Goal: Transaction & Acquisition: Purchase product/service

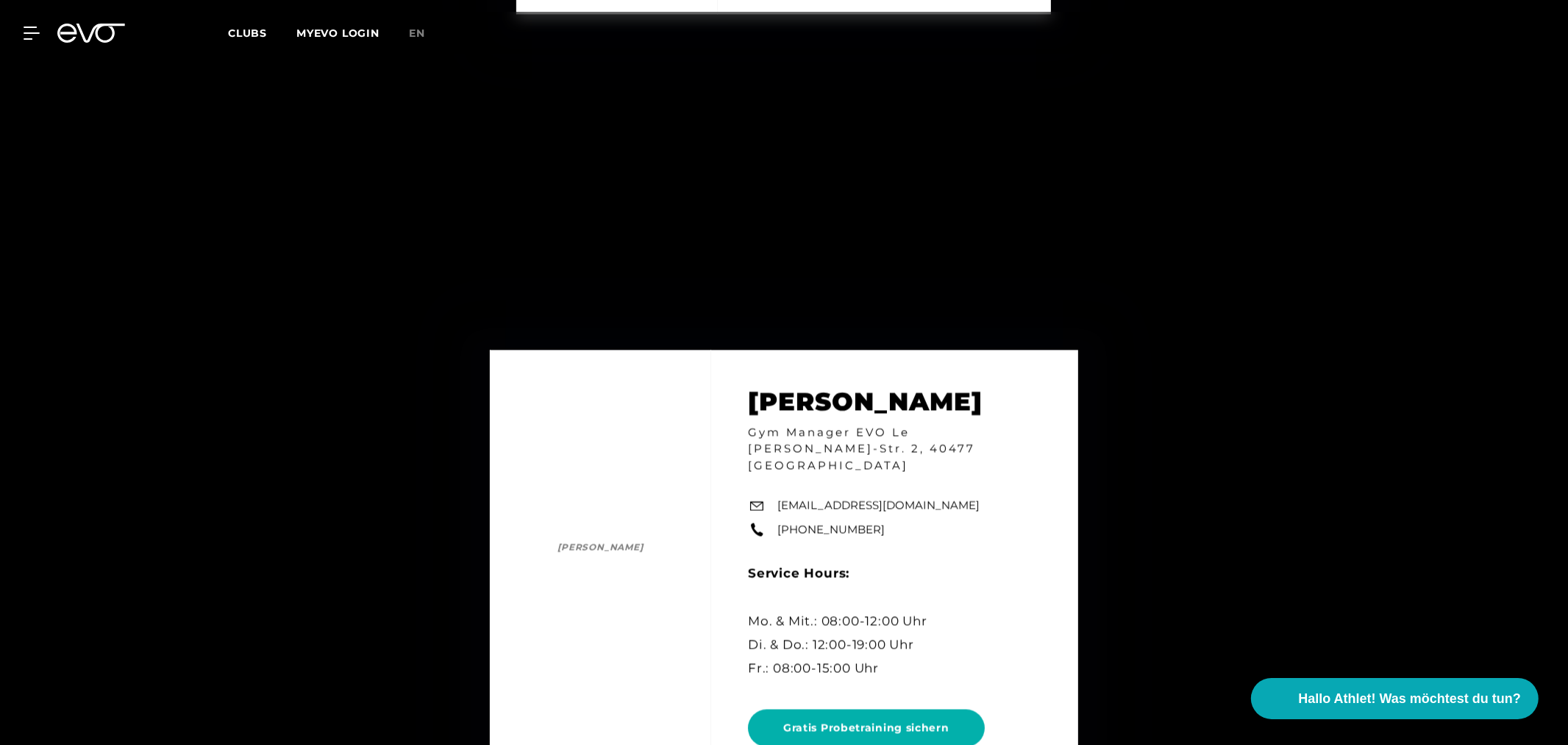
scroll to position [3596, 0]
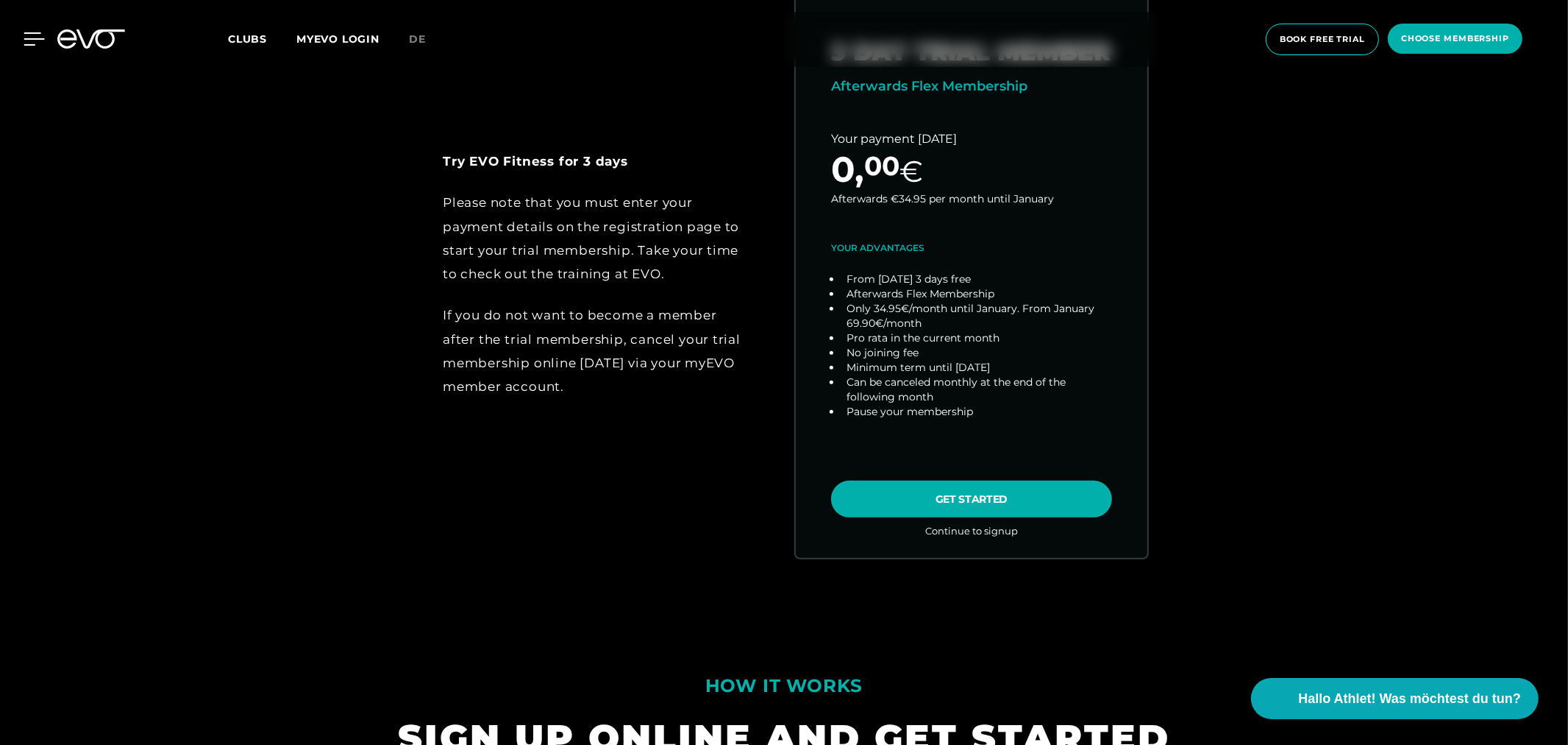
click at [35, 35] on icon at bounding box center [34, 39] width 21 height 13
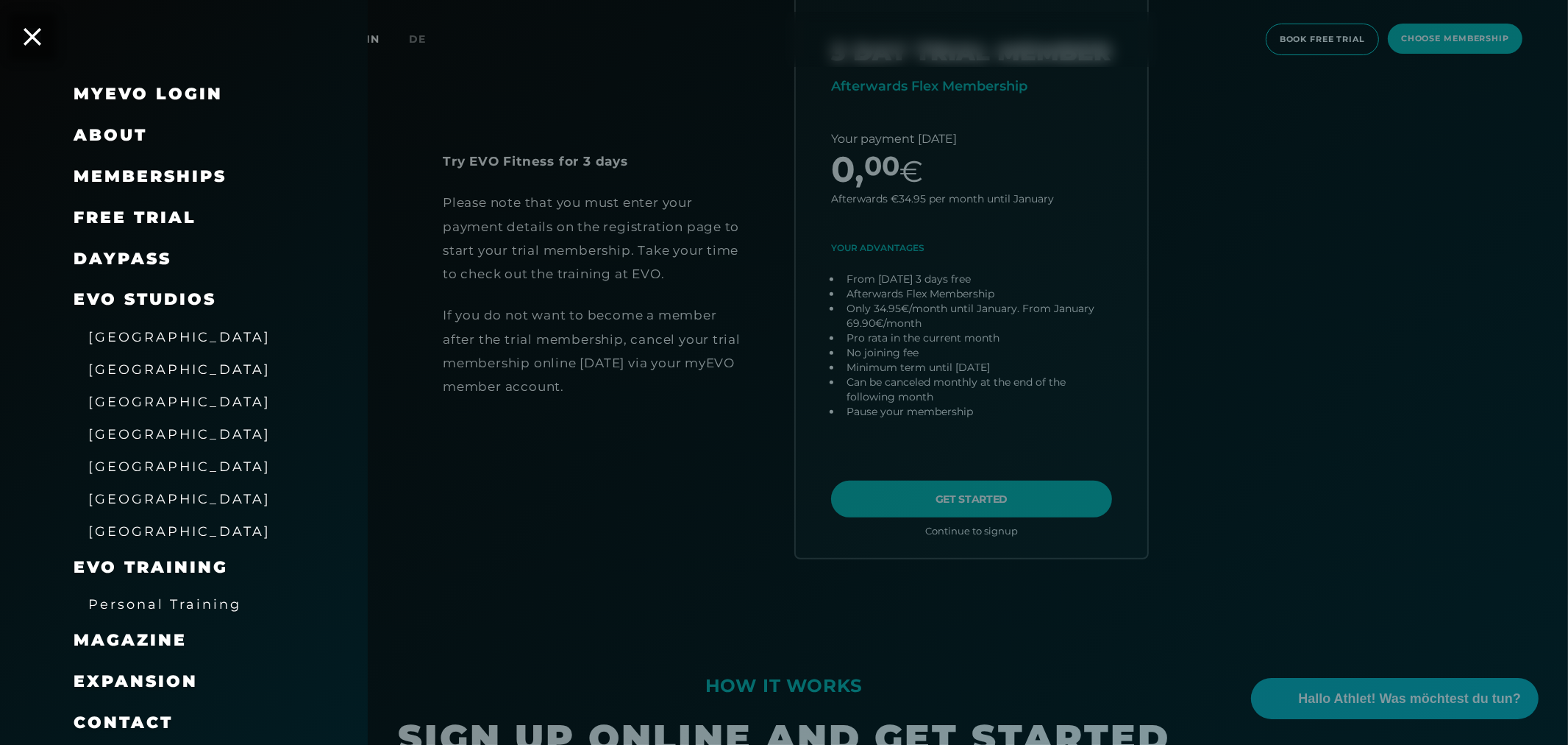
click at [123, 253] on link "DAYPASS" at bounding box center [122, 258] width 98 height 20
click at [32, 34] on icon at bounding box center [33, 37] width 19 height 19
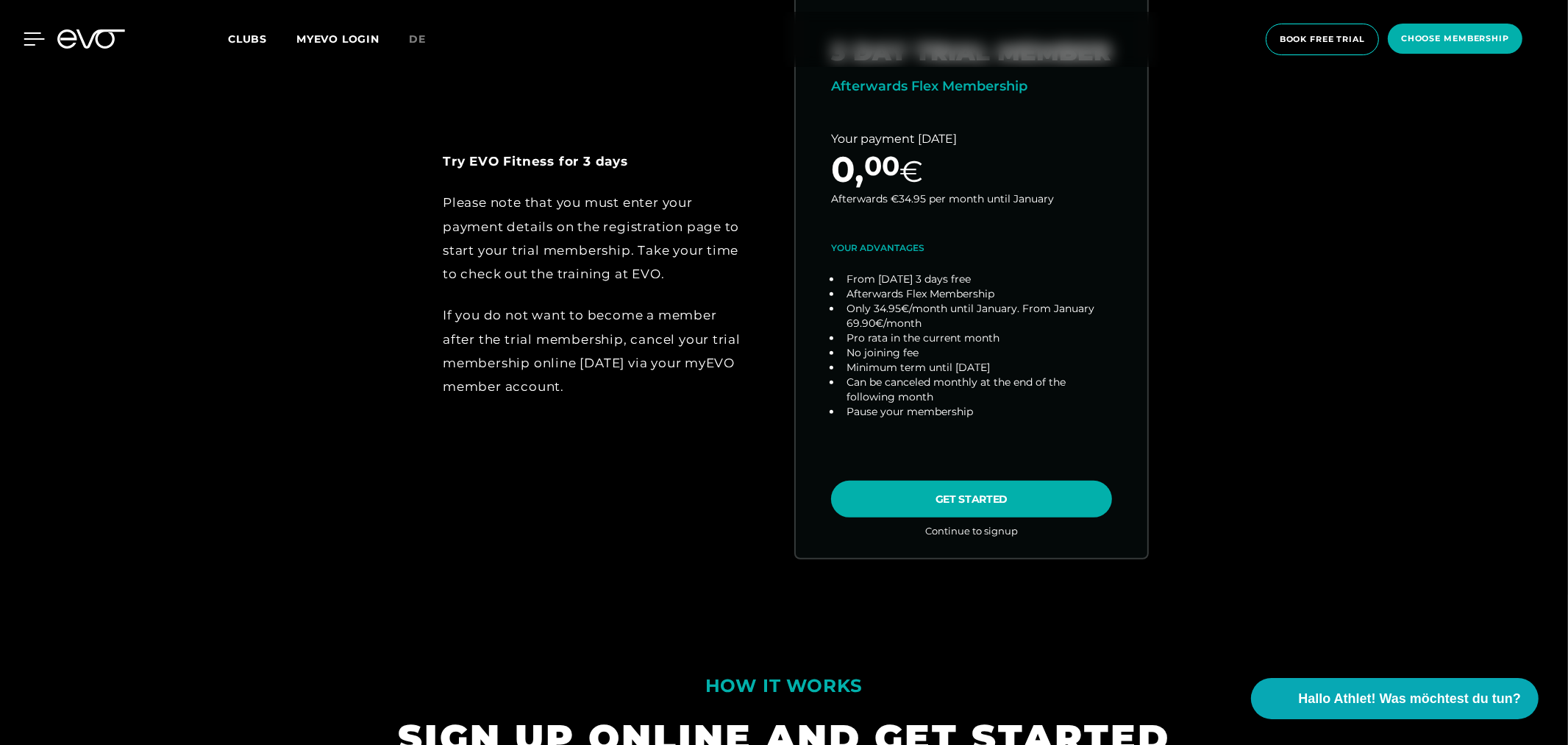
click at [33, 40] on icon at bounding box center [34, 39] width 21 height 13
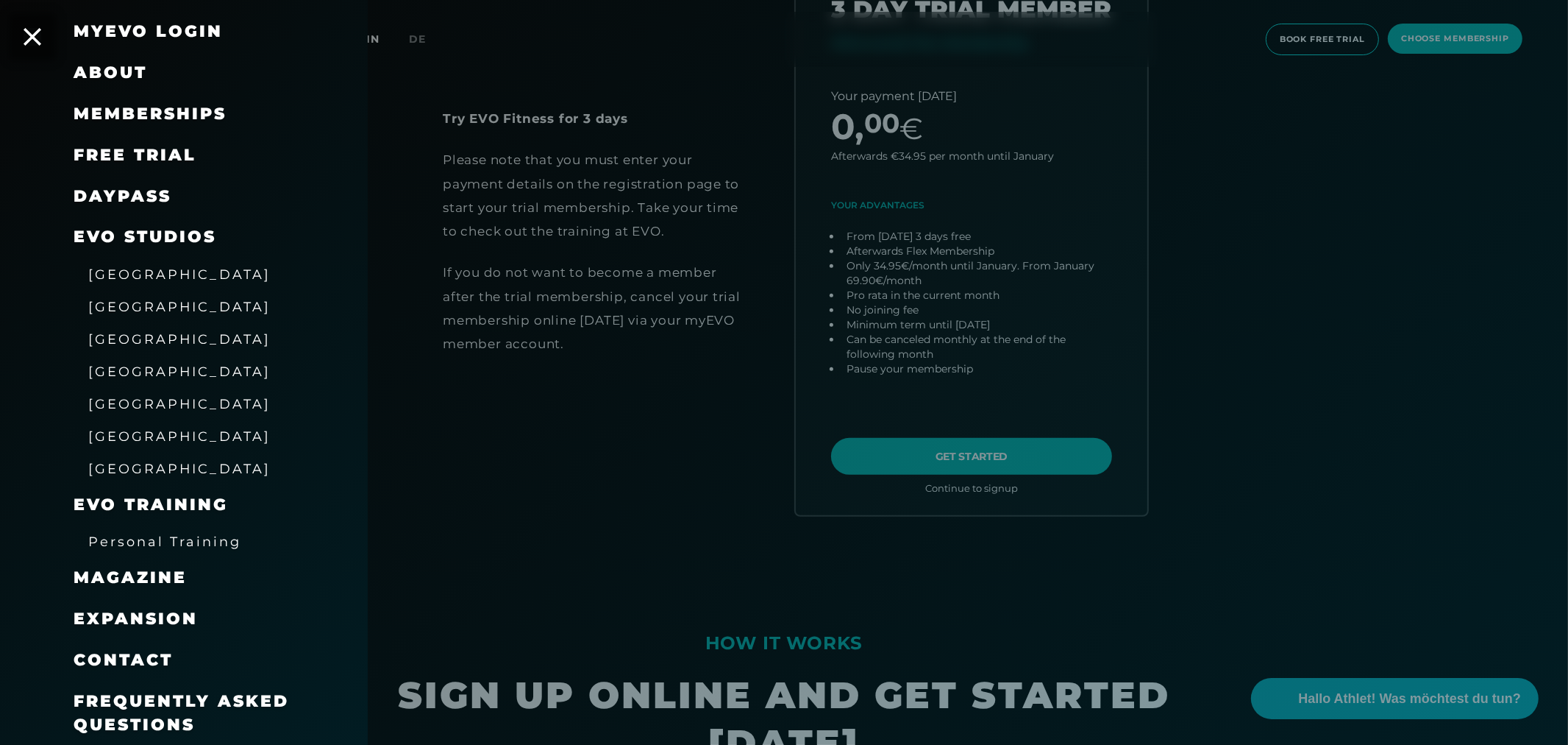
scroll to position [980, 0]
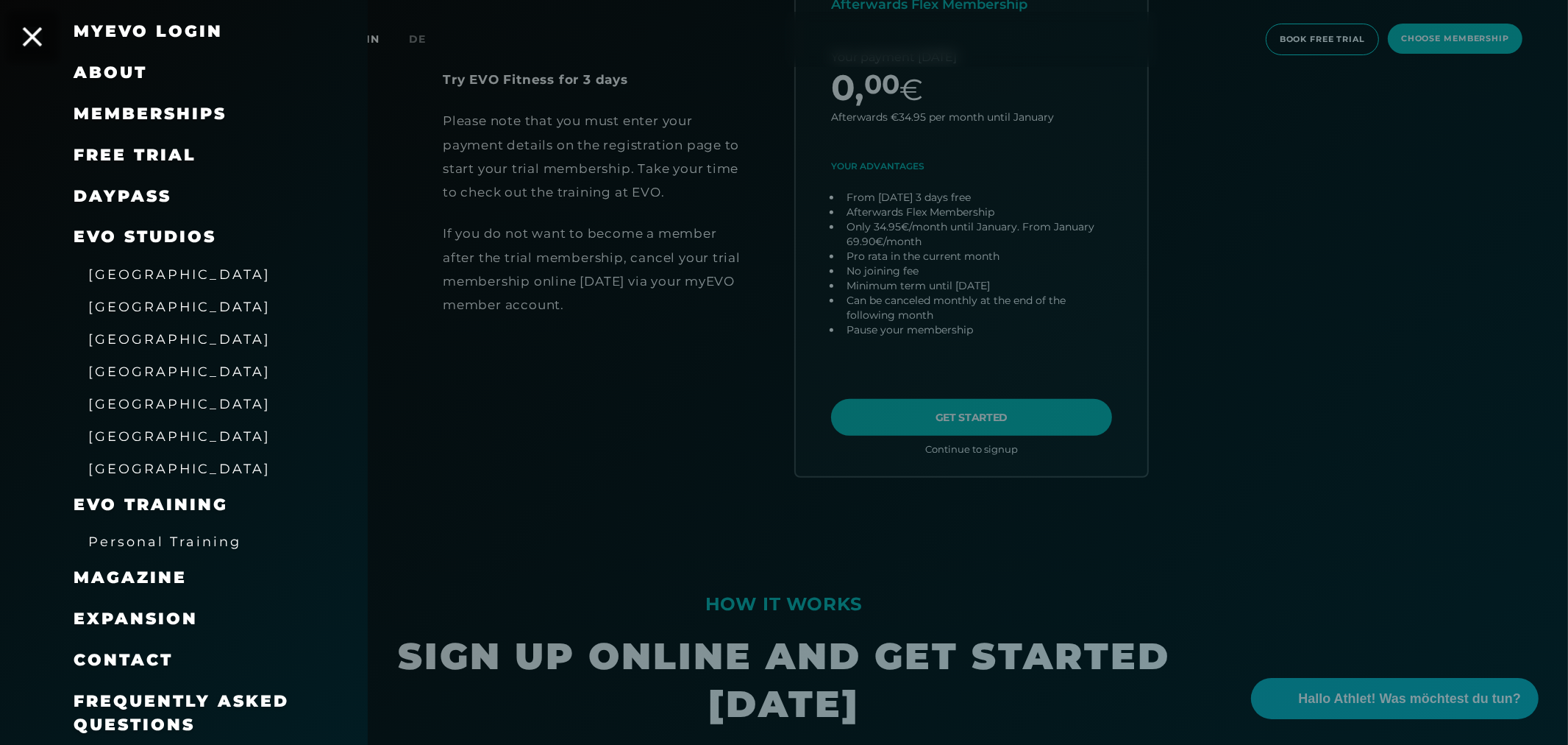
click at [34, 35] on icon at bounding box center [33, 37] width 19 height 19
